Goal: Transaction & Acquisition: Subscribe to service/newsletter

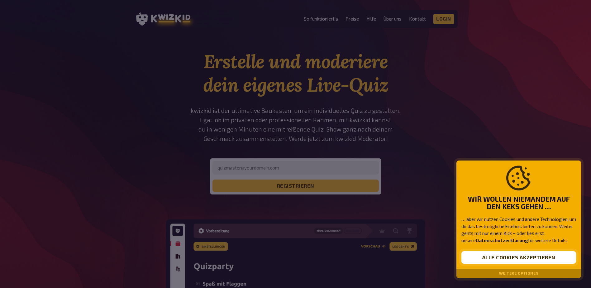
click at [527, 259] on button "Alle Cookies akzeptieren" at bounding box center [519, 257] width 115 height 12
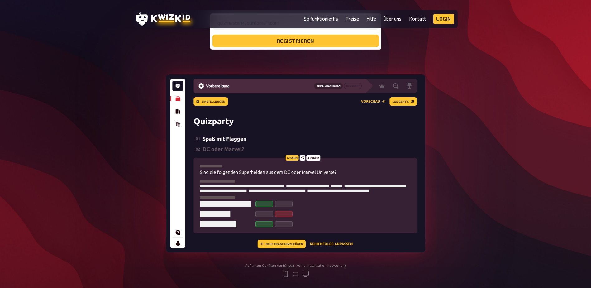
scroll to position [156, 0]
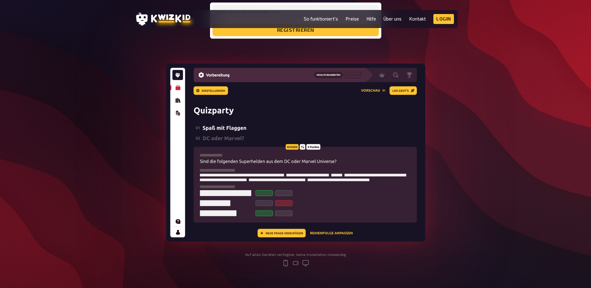
click at [215, 130] on img at bounding box center [295, 153] width 259 height 178
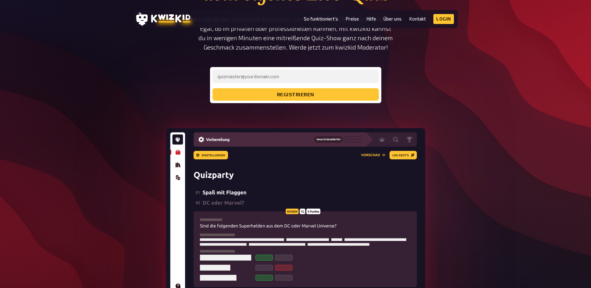
scroll to position [0, 0]
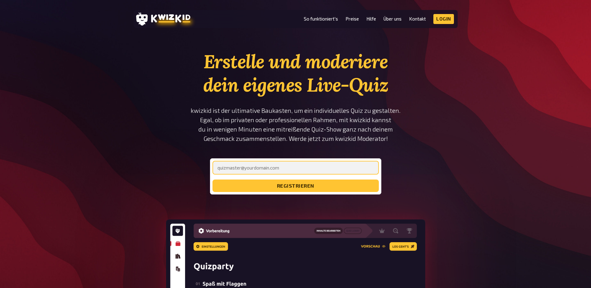
click at [323, 162] on input "email" at bounding box center [296, 168] width 166 height 14
type input "[EMAIL_ADDRESS][DOMAIN_NAME]"
click at [213, 180] on button "registrieren" at bounding box center [296, 186] width 166 height 12
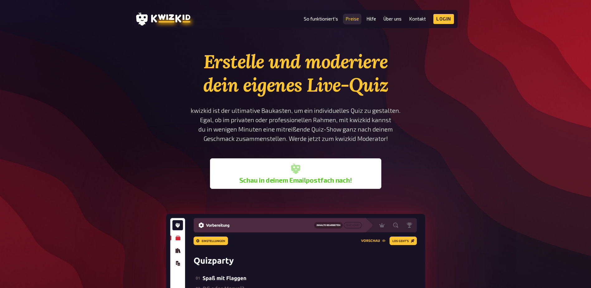
click at [351, 20] on link "Preise" at bounding box center [352, 18] width 13 height 5
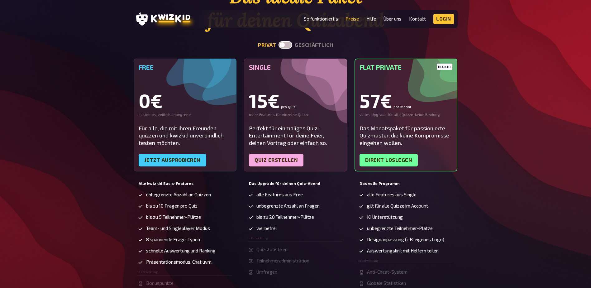
scroll to position [62, 0]
